Goal: Transaction & Acquisition: Book appointment/travel/reservation

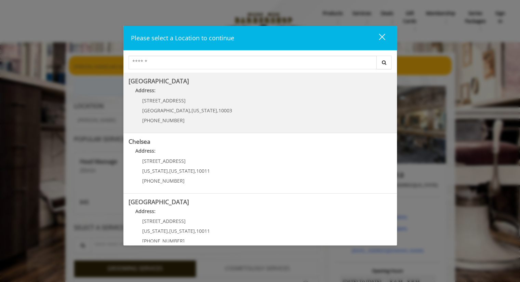
click at [218, 110] on span "10003" at bounding box center [225, 110] width 14 height 6
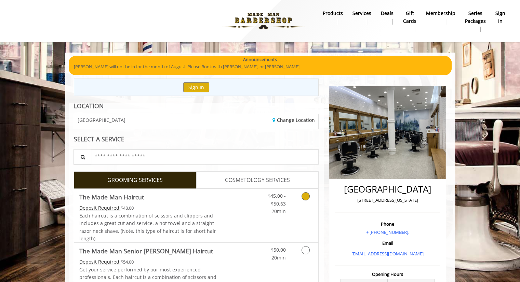
click at [222, 212] on link "Discounted Price" at bounding box center [236, 216] width 41 height 54
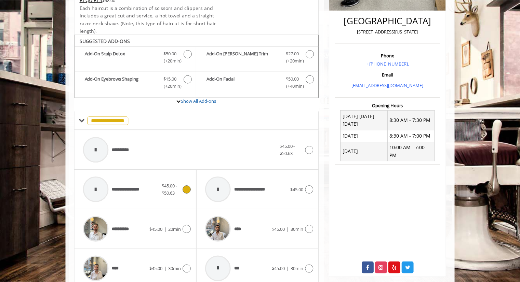
scroll to position [135, 0]
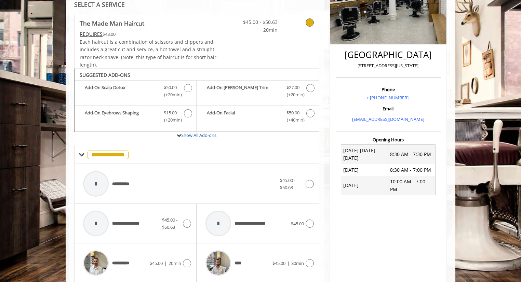
click at [234, 56] on link at bounding box center [227, 42] width 21 height 54
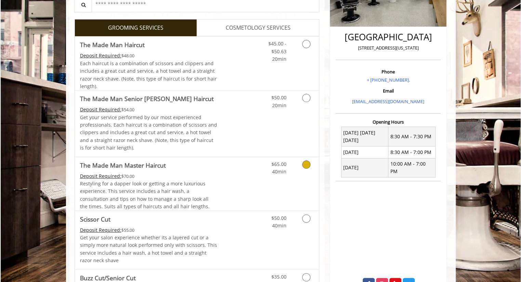
scroll to position [169, 0]
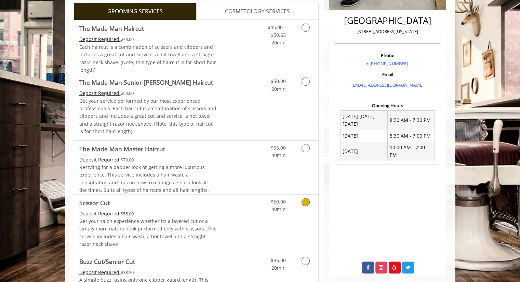
click at [253, 211] on div "$50.00 40min" at bounding box center [271, 204] width 39 height 19
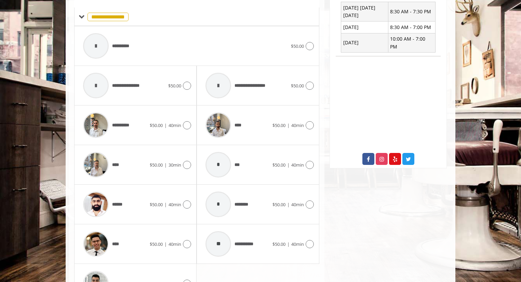
scroll to position [310, 0]
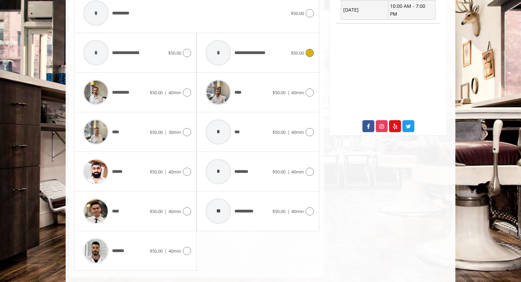
click at [279, 59] on div "**********" at bounding box center [246, 53] width 89 height 32
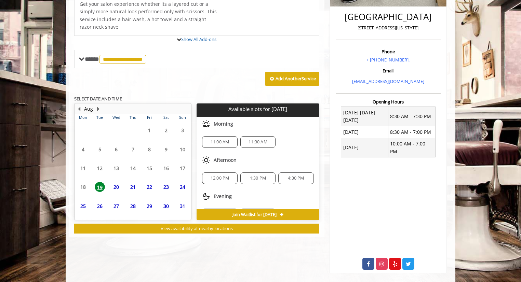
scroll to position [206, 0]
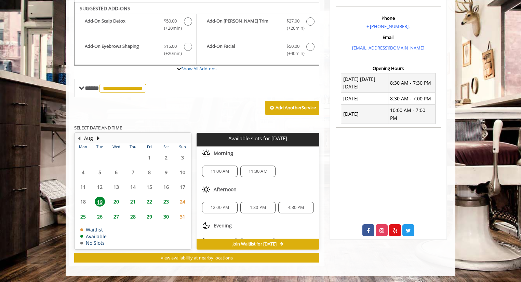
click at [165, 202] on span "23" at bounding box center [166, 202] width 10 height 10
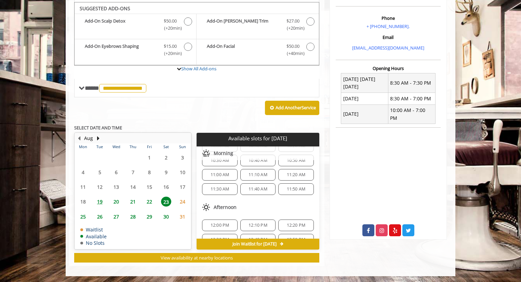
scroll to position [34, 0]
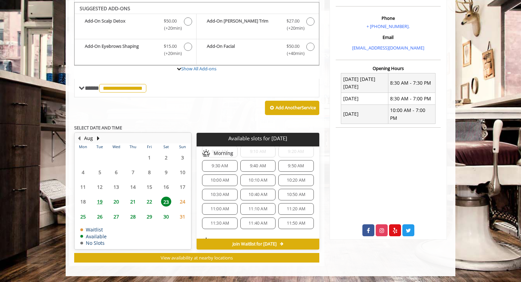
click at [224, 192] on span "10:30 AM" at bounding box center [220, 194] width 19 height 5
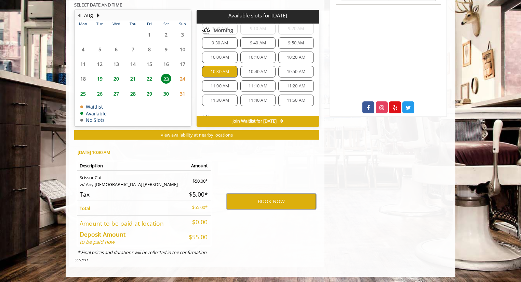
scroll to position [158, 0]
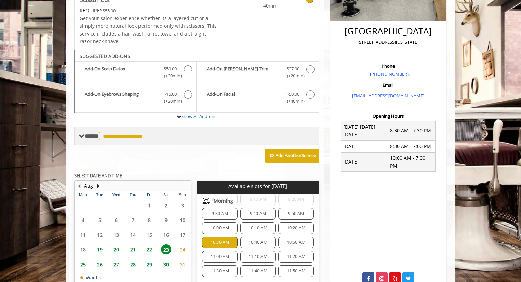
click at [78, 135] on div "**********" at bounding box center [196, 136] width 245 height 18
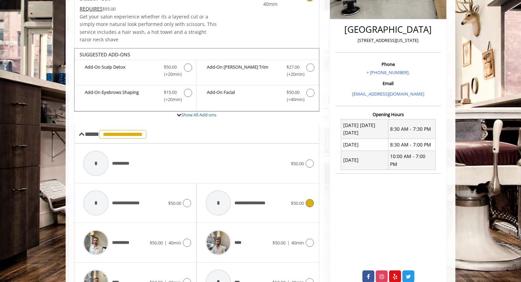
scroll to position [22, 0]
